Goal: Navigation & Orientation: Find specific page/section

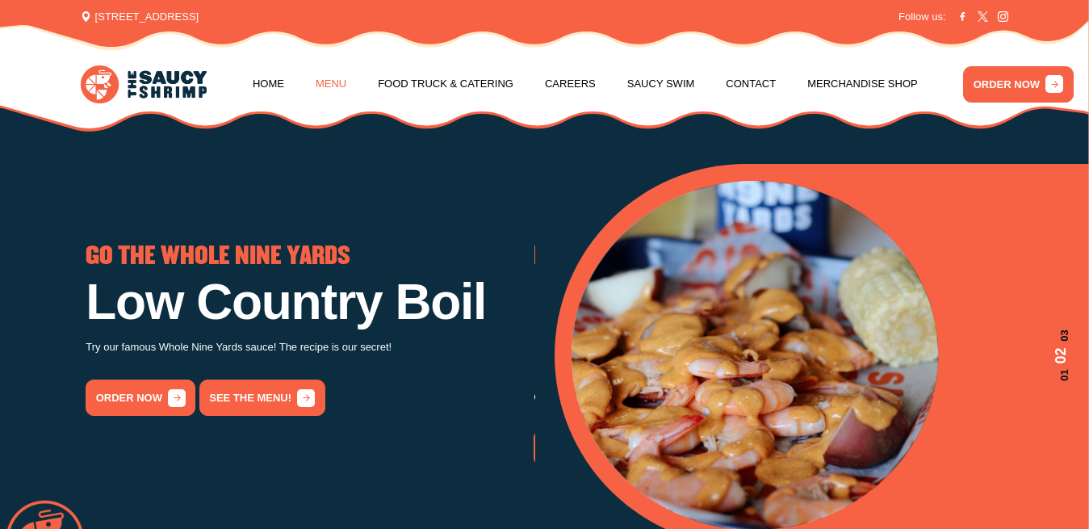
click at [327, 87] on link "Menu" at bounding box center [331, 83] width 31 height 61
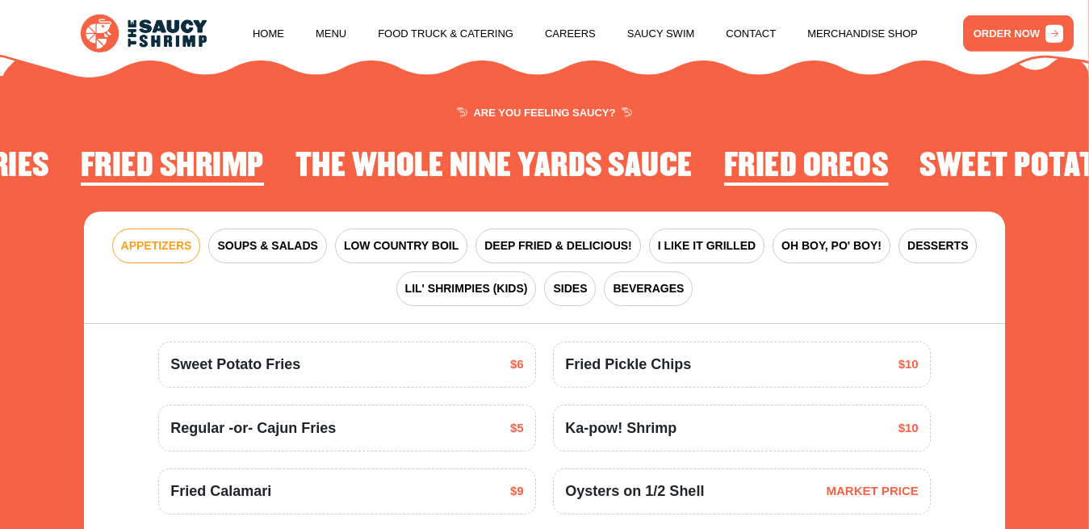
scroll to position [1661, 0]
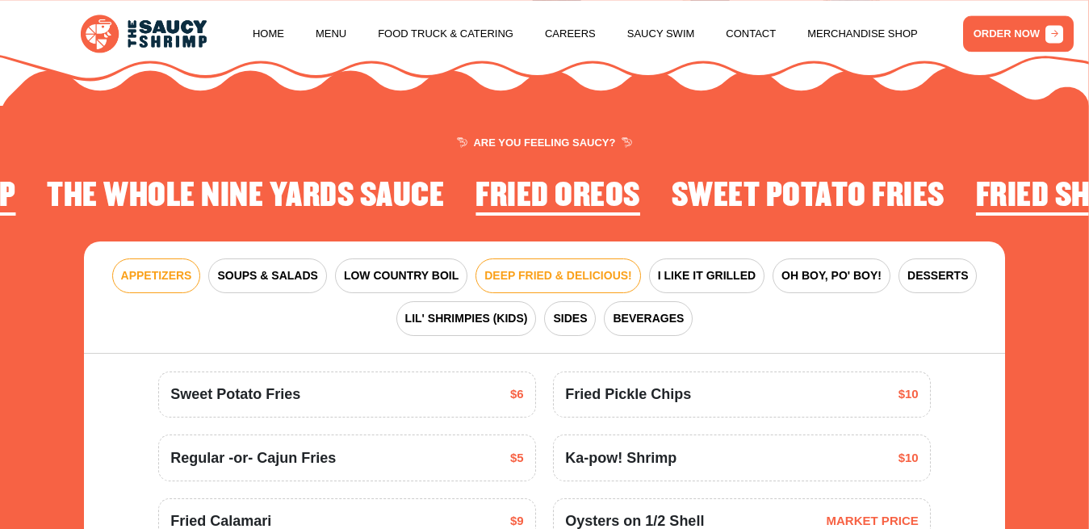
click at [551, 284] on span "DEEP FRIED & DELICIOUS!" at bounding box center [558, 275] width 148 height 17
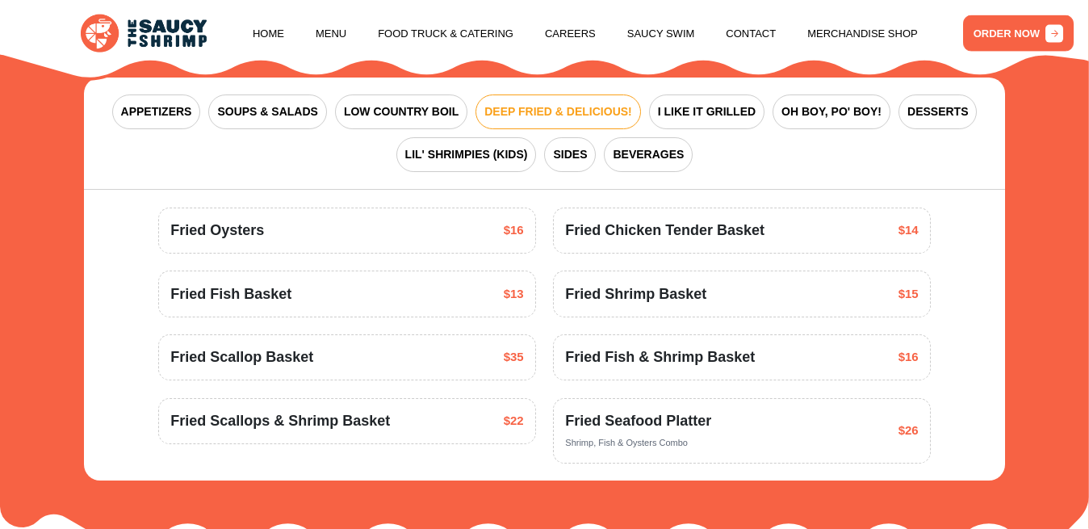
scroll to position [1826, 0]
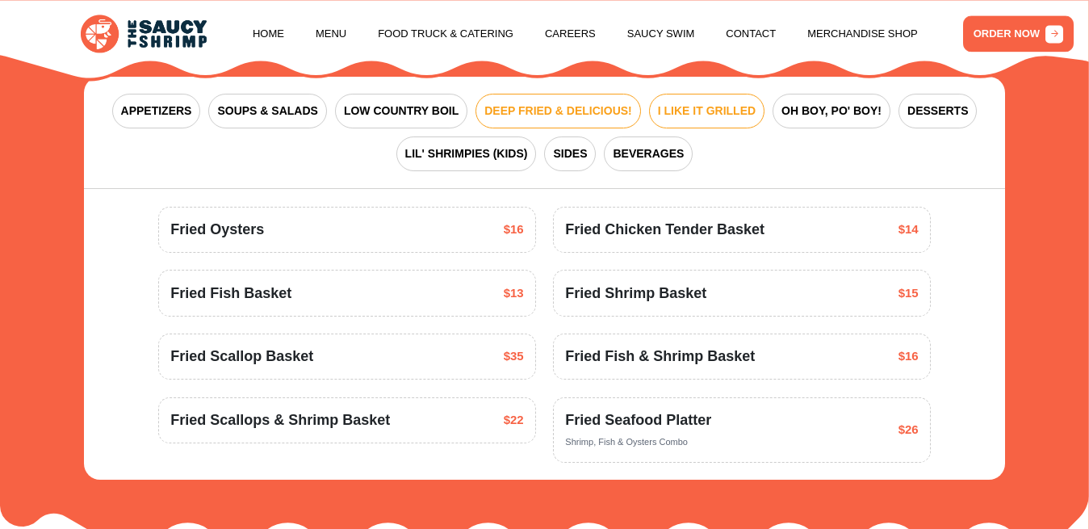
click at [713, 119] on span "I LIKE IT GRILLED" at bounding box center [707, 110] width 98 height 17
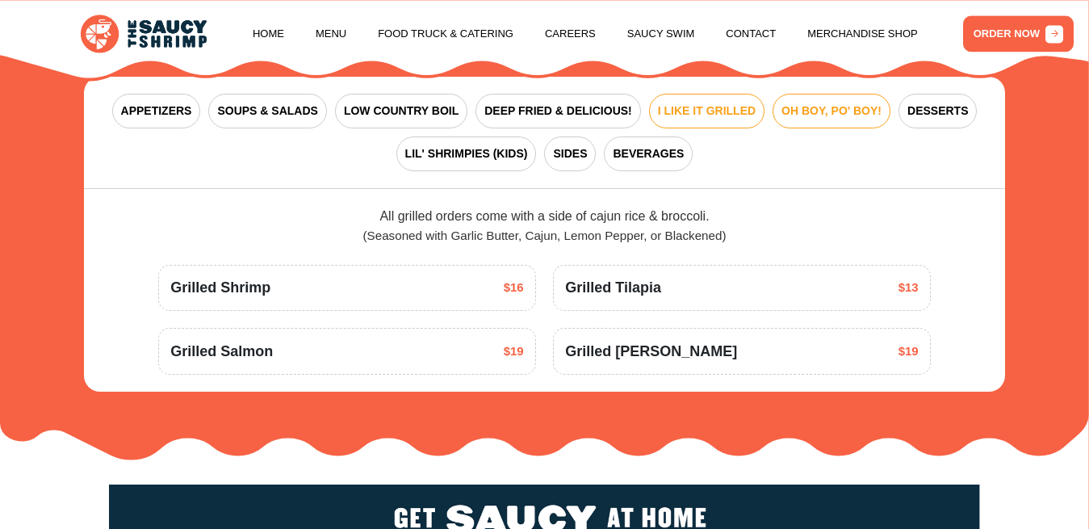
click at [838, 119] on span "OH BOY, PO' BOY!" at bounding box center [831, 110] width 100 height 17
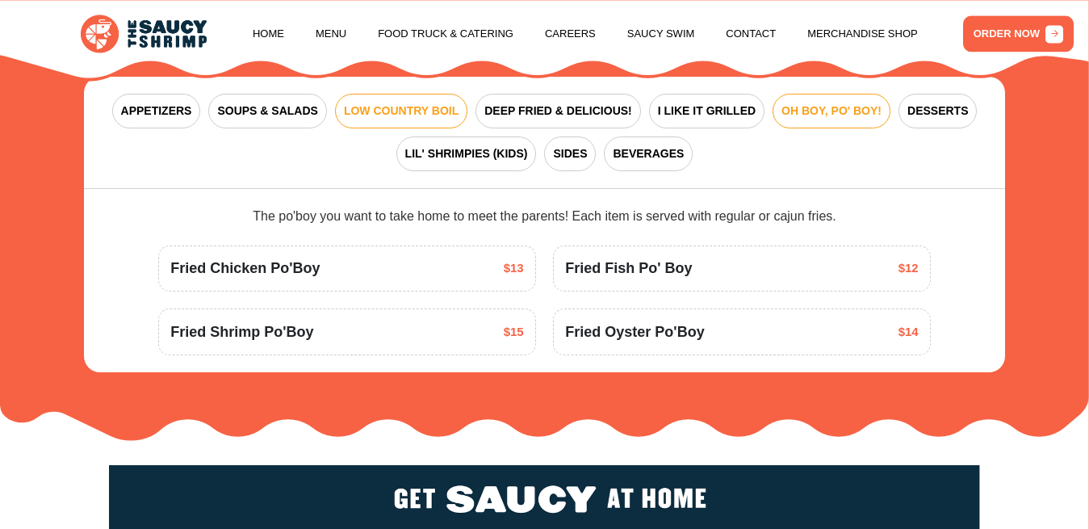
click at [417, 119] on span "LOW COUNTRY BOIL" at bounding box center [401, 110] width 115 height 17
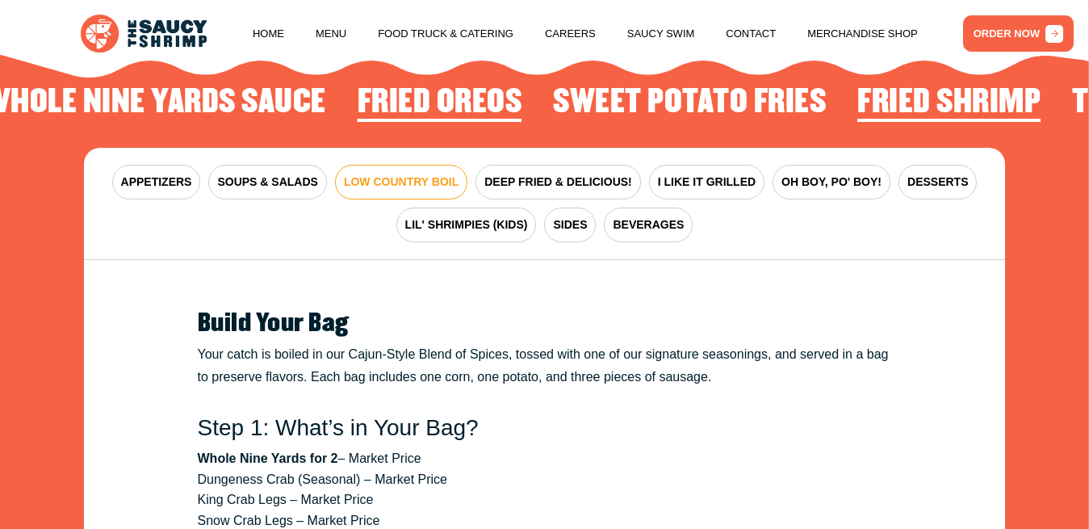
scroll to position [1744, 0]
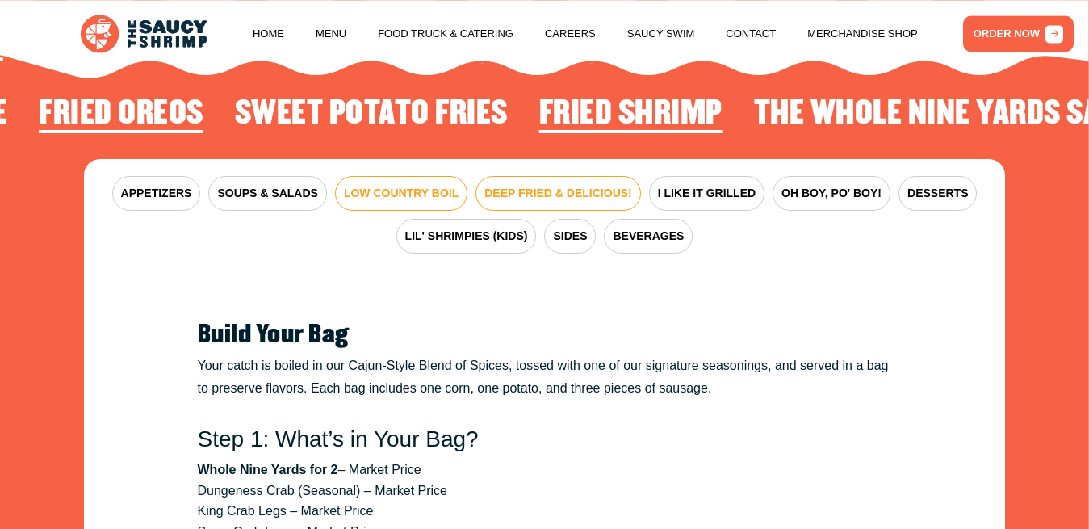
click at [535, 202] on span "DEEP FRIED & DELICIOUS!" at bounding box center [558, 193] width 148 height 17
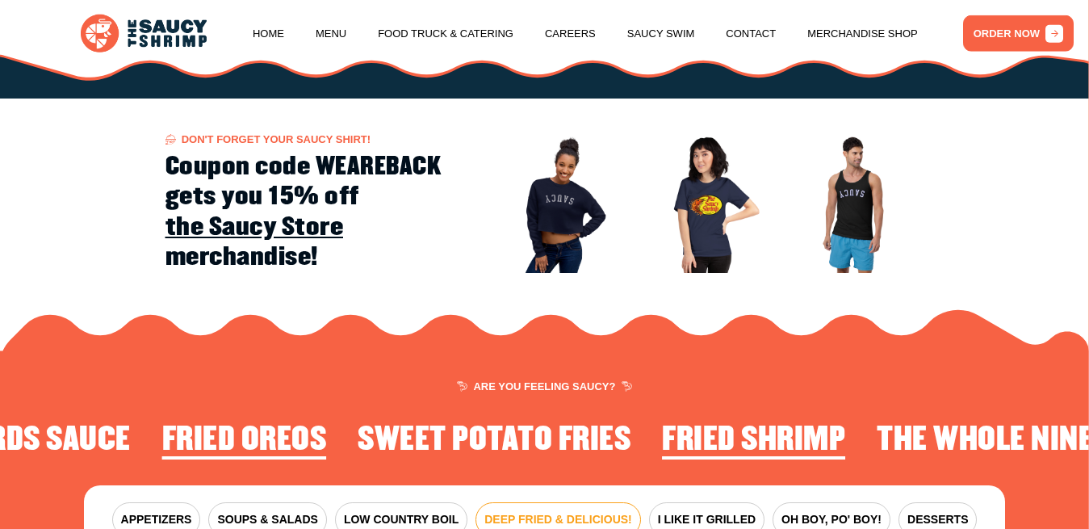
scroll to position [1661, 0]
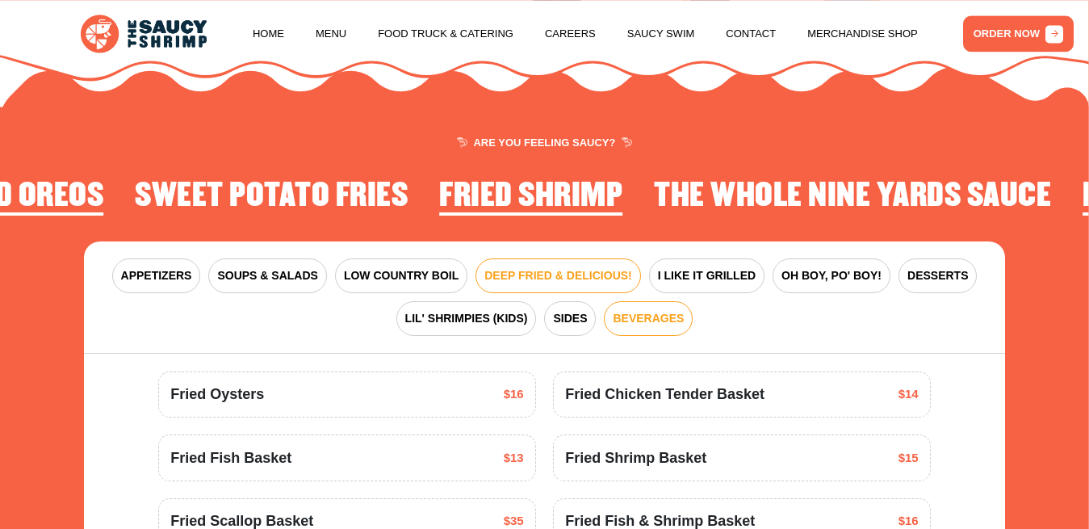
click at [658, 327] on span "BEVERAGES" at bounding box center [647, 318] width 71 height 17
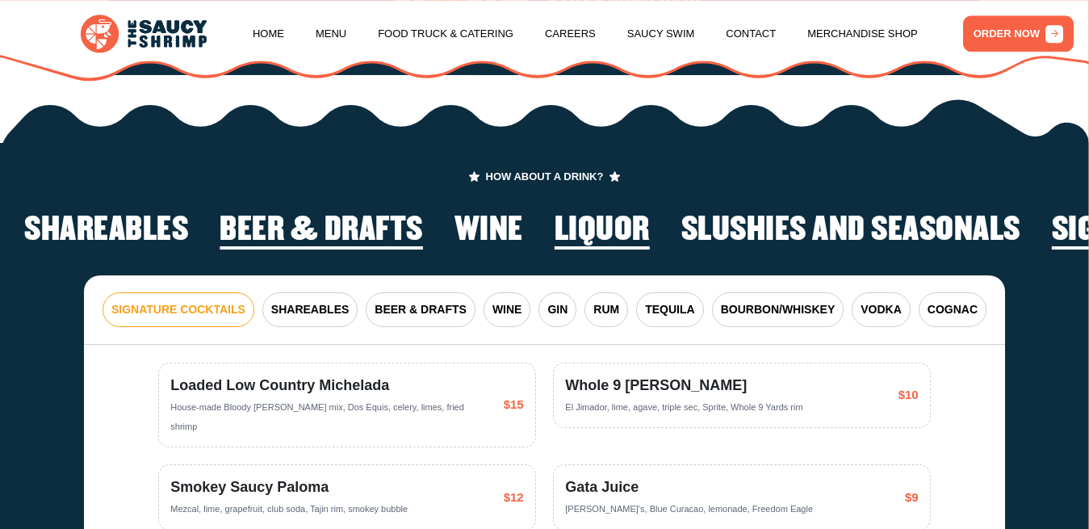
scroll to position [2402, 0]
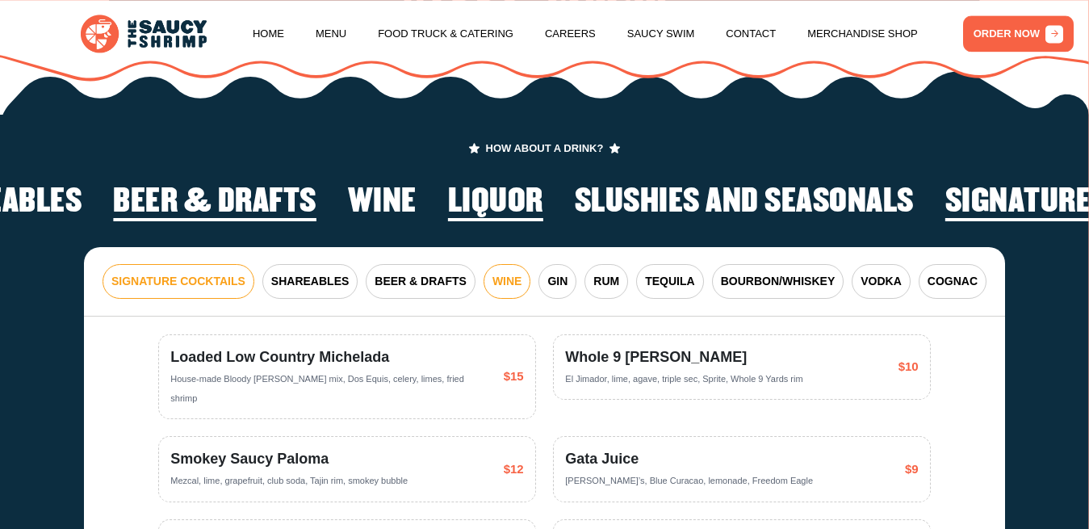
click at [515, 290] on span "WINE" at bounding box center [507, 281] width 30 height 17
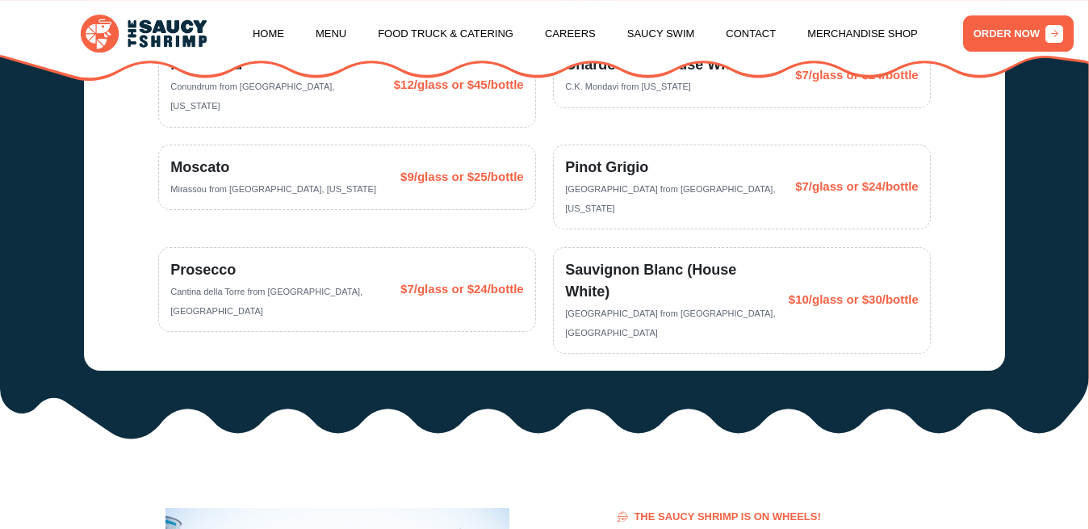
scroll to position [2649, 0]
